Goal: Find specific page/section: Find specific page/section

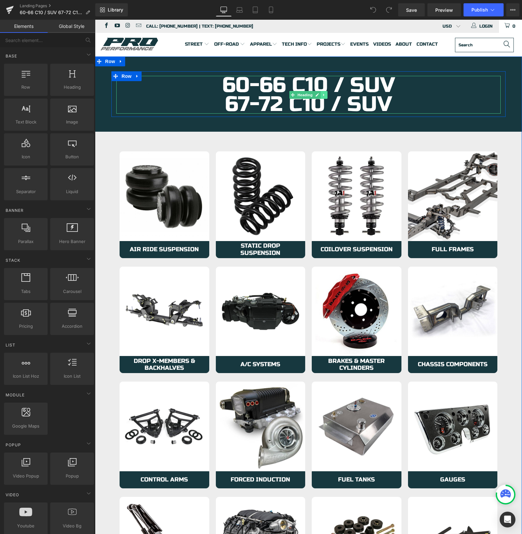
click at [323, 99] on link at bounding box center [324, 95] width 7 height 8
click at [389, 104] on h1 "67-72 C10 / SUV" at bounding box center [308, 104] width 384 height 19
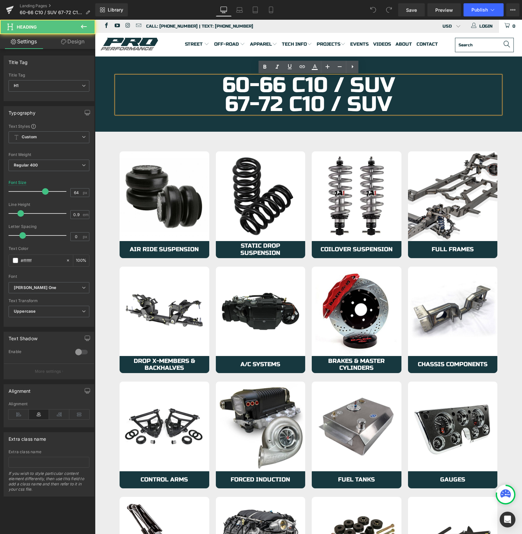
click at [393, 104] on h1 "67-72 C10 / SUV" at bounding box center [308, 104] width 384 height 19
click at [290, 88] on h1 "60-66 C10 / SUV" at bounding box center [308, 85] width 384 height 19
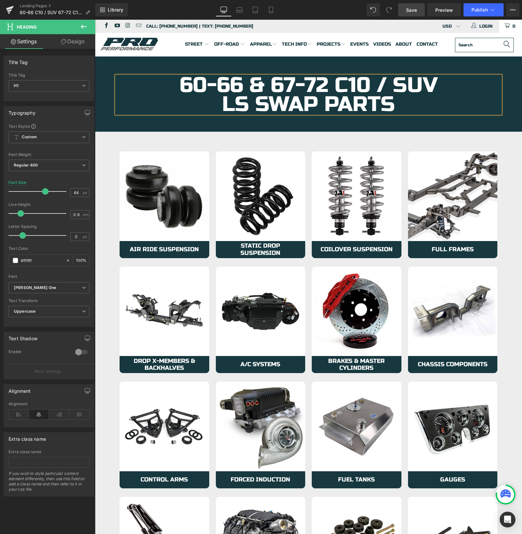
click at [410, 11] on span "Save" at bounding box center [411, 10] width 11 height 7
